Goal: Transaction & Acquisition: Purchase product/service

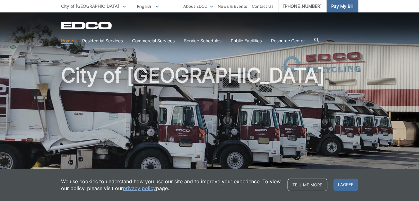
click at [341, 5] on span "Pay My Bill" at bounding box center [343, 6] width 22 height 7
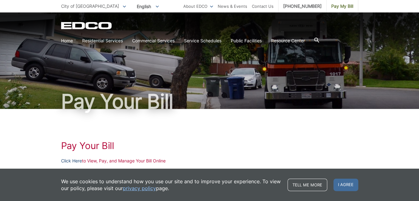
click at [70, 159] on link "Click Here" at bounding box center [71, 160] width 21 height 7
click at [343, 6] on span "Pay My Bill" at bounding box center [343, 6] width 22 height 7
click at [73, 160] on link "Click Here" at bounding box center [71, 160] width 21 height 7
